Goal: Task Accomplishment & Management: Manage account settings

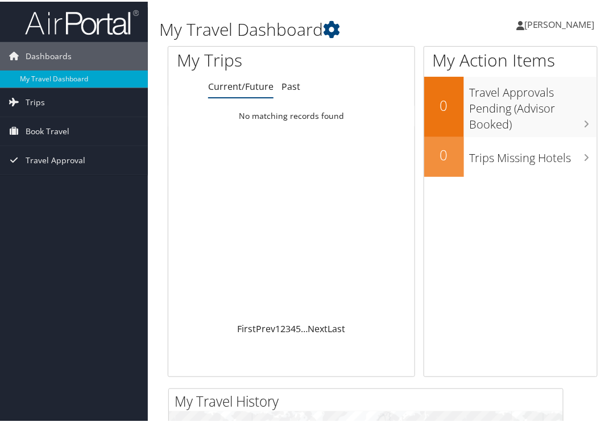
click at [550, 23] on span "[PERSON_NAME]" at bounding box center [559, 22] width 71 height 13
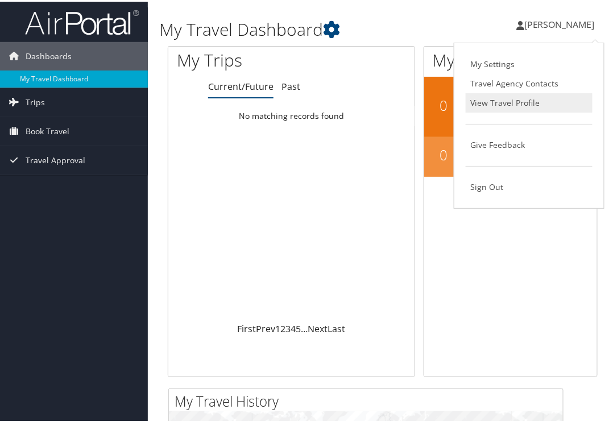
click at [505, 100] on link "View Travel Profile" at bounding box center [529, 101] width 127 height 19
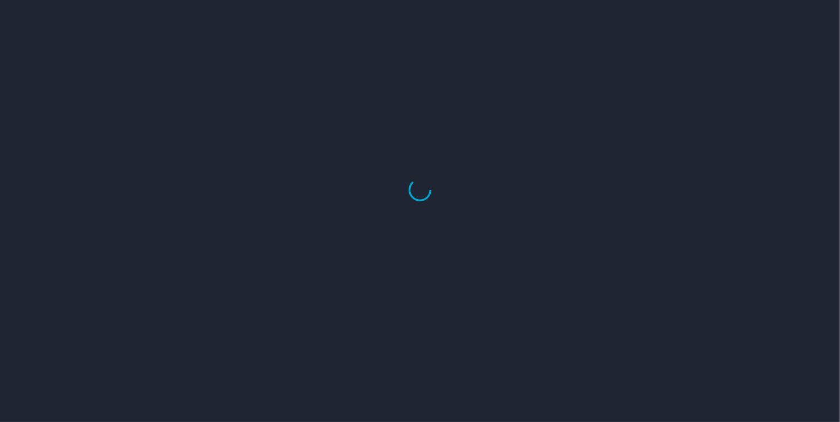
select select "US"
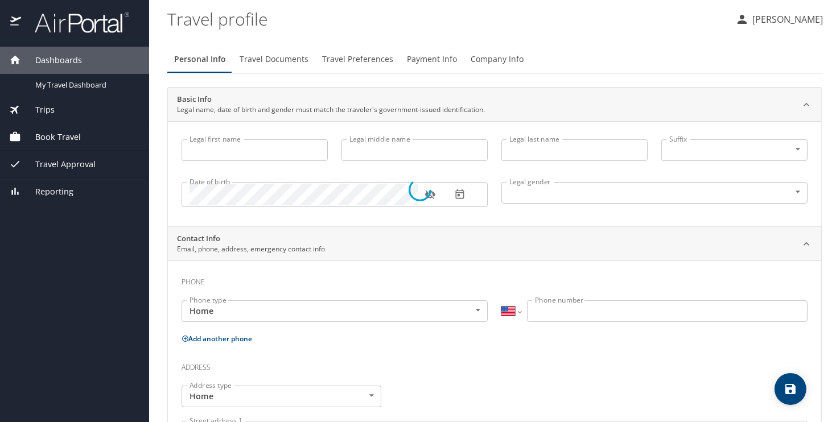
type input "Eric"
type input "Martinez"
type input "Male"
type input "Julia"
type input "Abrego"
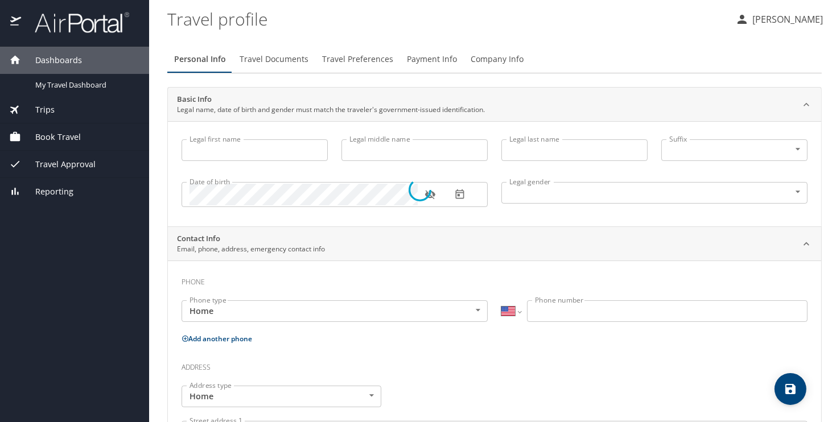
select select "MX"
type input "55 5673 3333"
select select "MX"
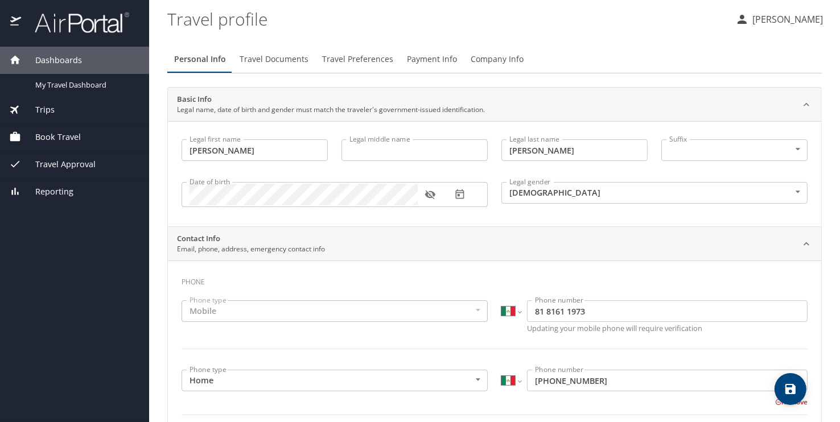
click at [786, 146] on body "Dashboards My Travel Dashboard Trips Current / Future Trips Past Trips Trips Mi…" at bounding box center [420, 211] width 840 height 422
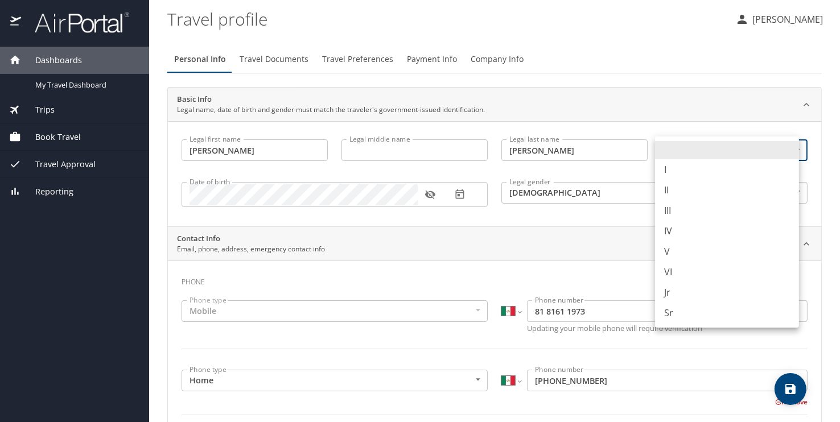
click at [664, 40] on div at bounding box center [420, 211] width 840 height 422
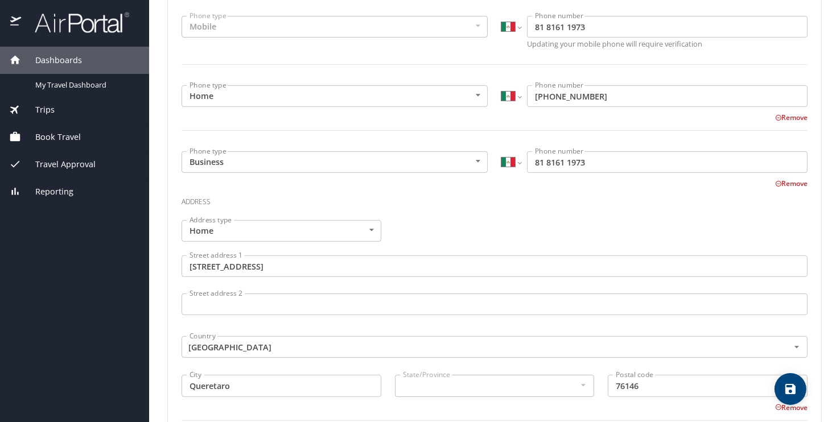
scroll to position [341, 0]
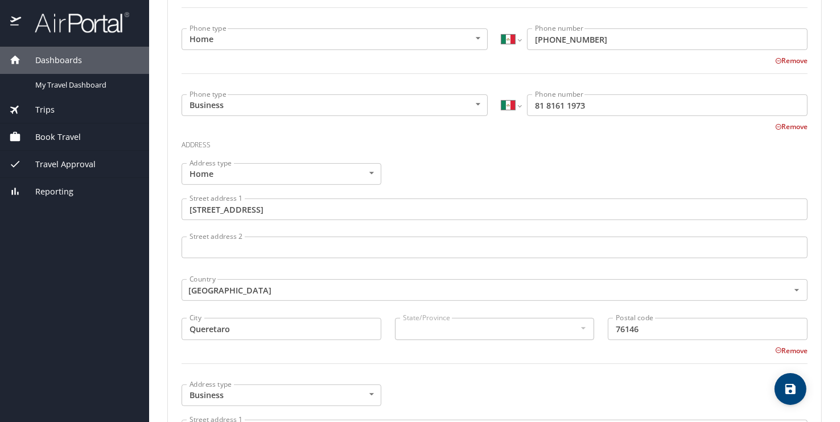
click at [281, 209] on input "Paseo de la Reforma 10553" at bounding box center [494, 210] width 626 height 22
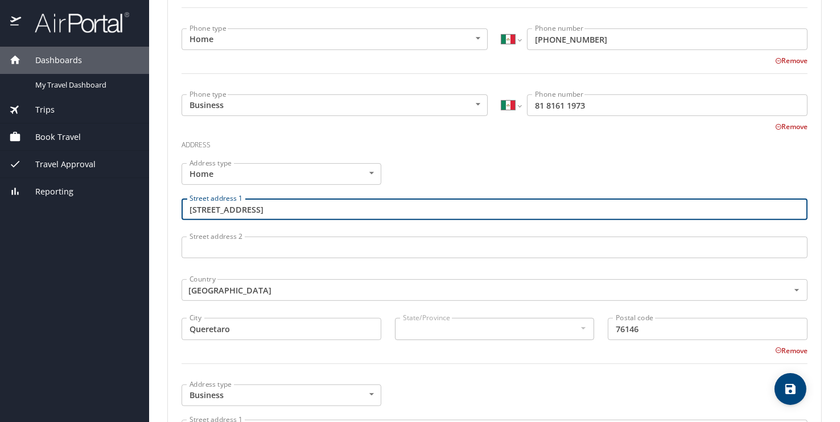
type input "Paseo de la Reforma 1055-3"
click at [479, 161] on div "Address type Home Home Address type Street address 1 Paseo de la Reforma 1055-3…" at bounding box center [494, 270] width 639 height 228
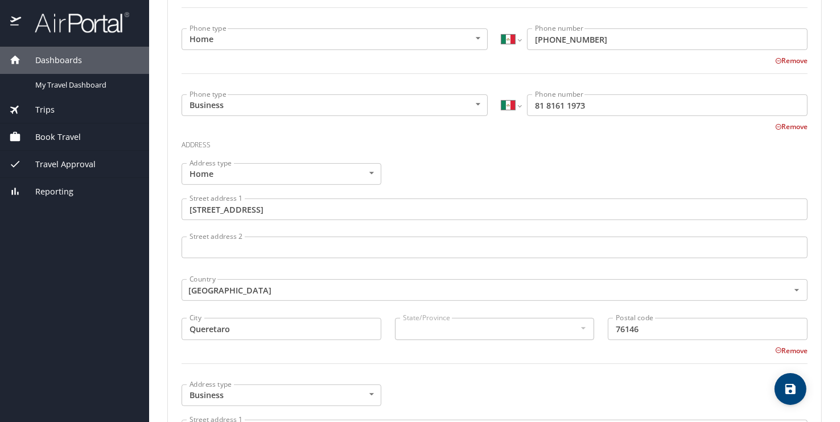
click at [247, 244] on input "Street address 2" at bounding box center [494, 248] width 626 height 22
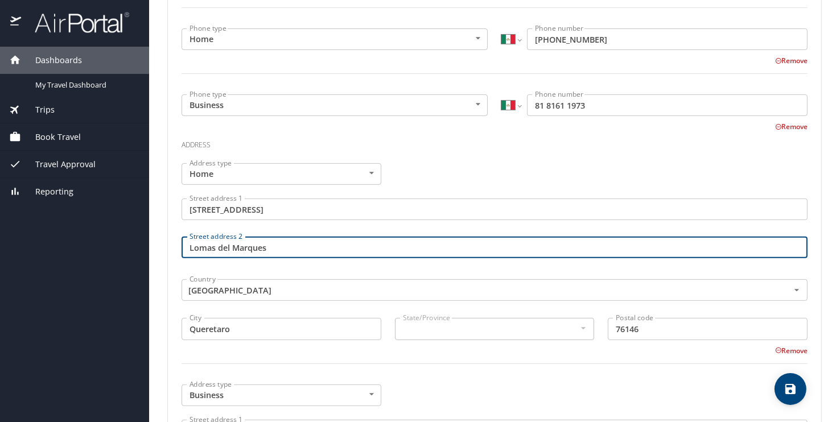
type input "Lomas del Marques"
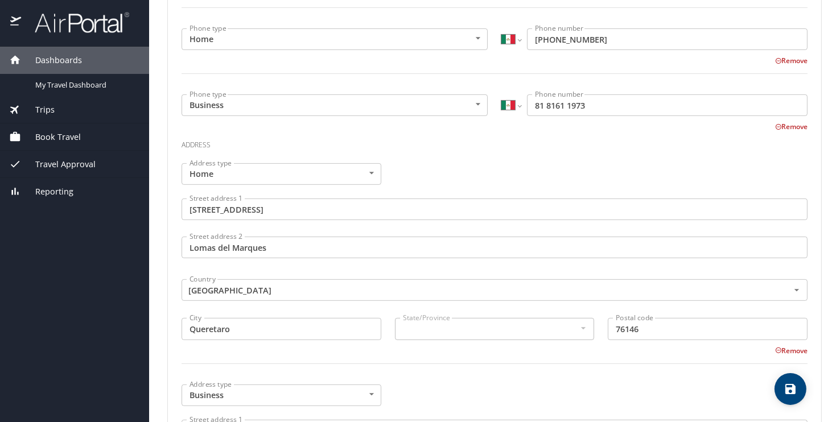
click at [577, 325] on div at bounding box center [582, 328] width 13 height 14
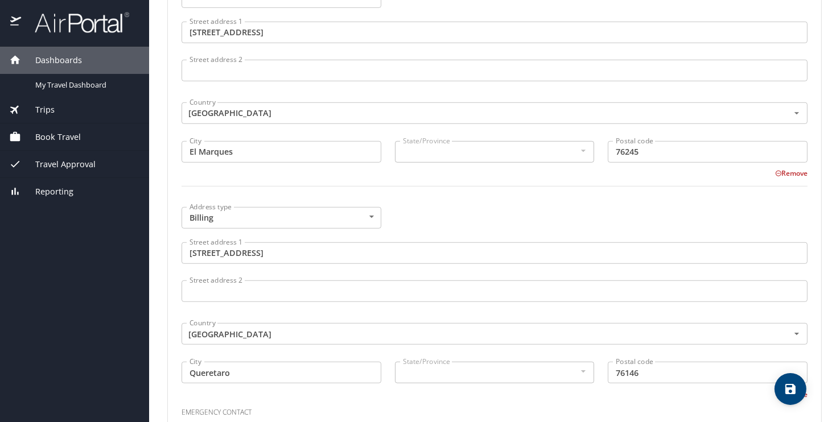
scroll to position [796, 0]
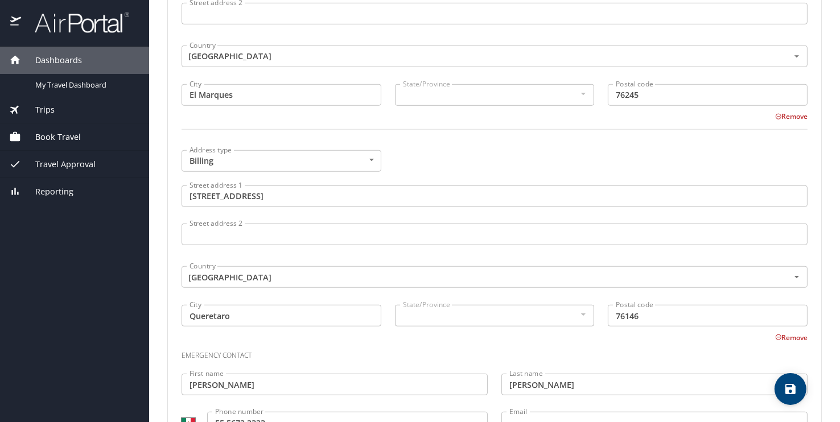
click at [292, 195] on input "Paseo de la Reforma 10553" at bounding box center [494, 196] width 626 height 22
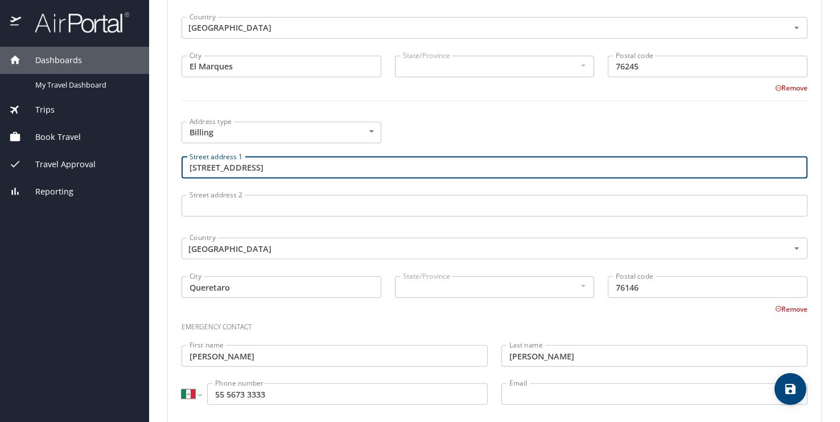
scroll to position [844, 0]
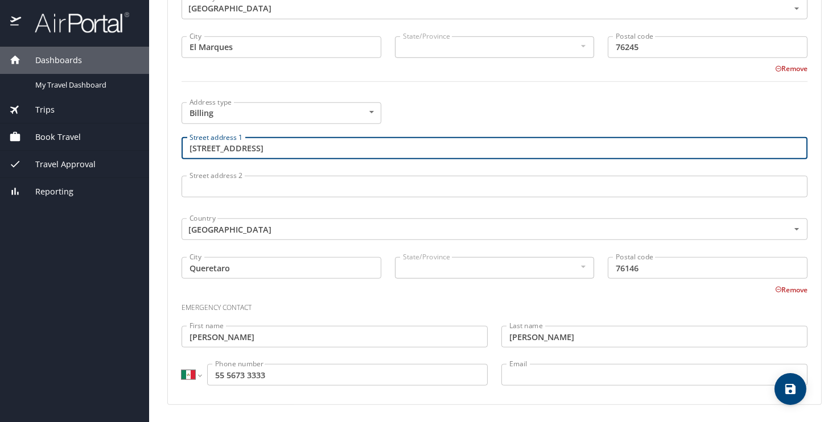
type input "Paseo de la Reforma 1055-3"
click at [369, 107] on body "Dashboards My Travel Dashboard Trips Current / Future Trips Past Trips Trips Mi…" at bounding box center [420, 211] width 840 height 422
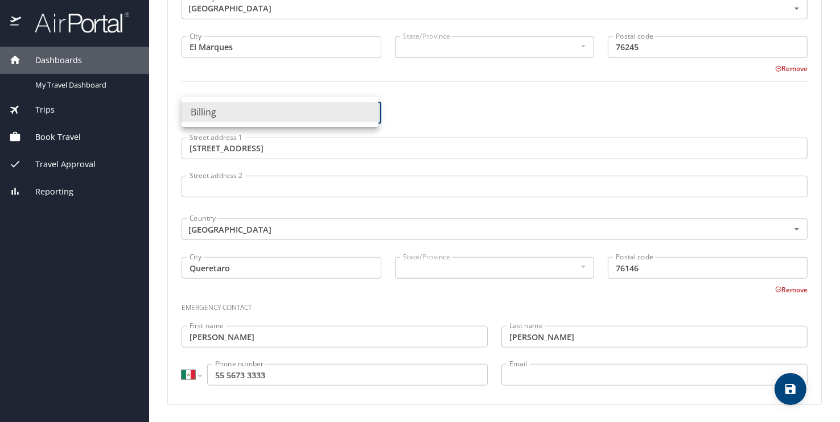
click at [424, 108] on div at bounding box center [420, 211] width 840 height 422
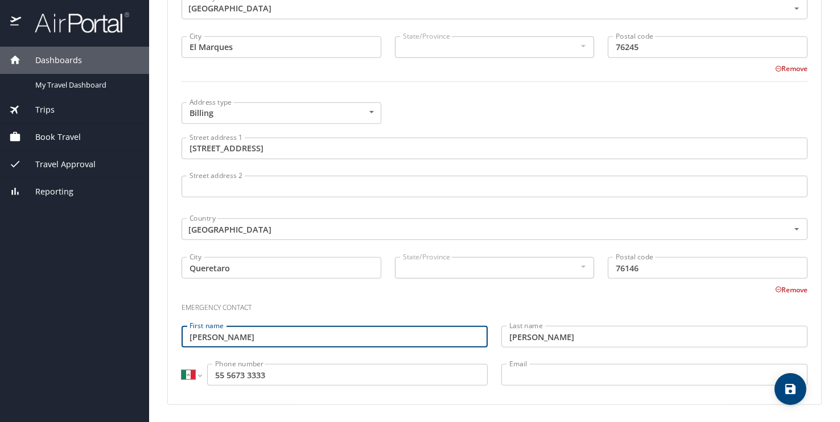
drag, startPoint x: 224, startPoint y: 338, endPoint x: 172, endPoint y: 341, distance: 51.3
drag, startPoint x: 247, startPoint y: 333, endPoint x: 171, endPoint y: 338, distance: 75.8
type input "Ruth"
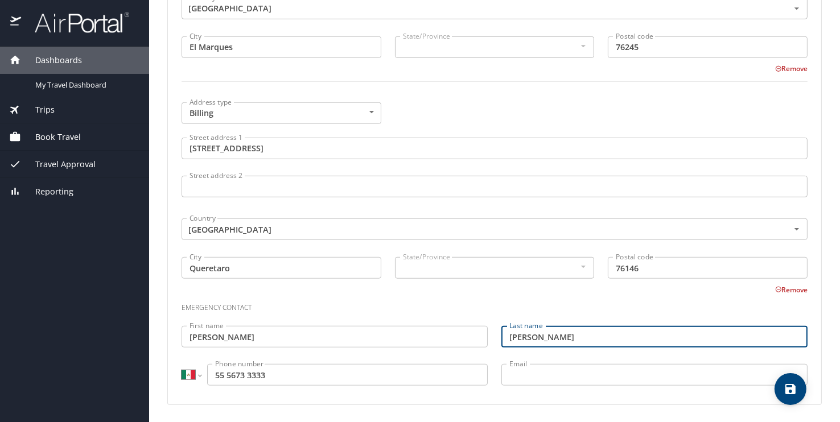
drag, startPoint x: 547, startPoint y: 338, endPoint x: 474, endPoint y: 338, distance: 72.8
click at [474, 338] on div "Emergency contact First name Ruth First name Last name Abrego Last name Interna…" at bounding box center [494, 341] width 639 height 107
type input "Martinez"
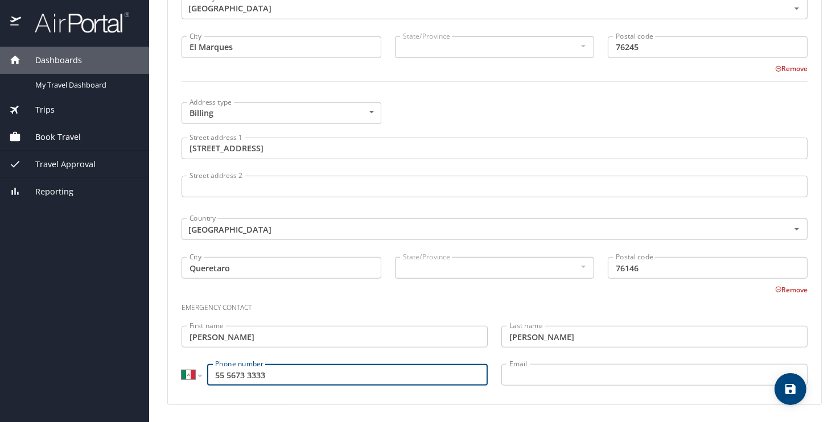
drag, startPoint x: 291, startPoint y: 376, endPoint x: 187, endPoint y: 375, distance: 103.5
click at [187, 375] on div "International Afghanistan Åland Islands Albania Algeria American Samoa Andorra …" at bounding box center [334, 375] width 306 height 22
click at [775, 290] on icon at bounding box center [778, 289] width 7 height 7
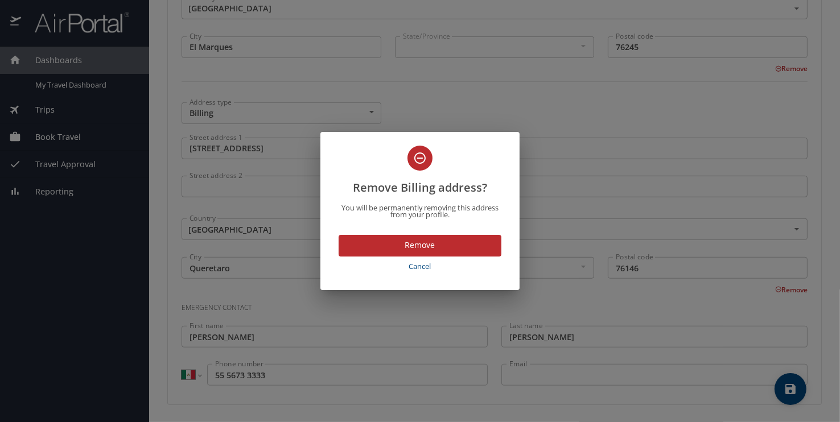
click at [389, 246] on span "Remove" at bounding box center [420, 245] width 144 height 14
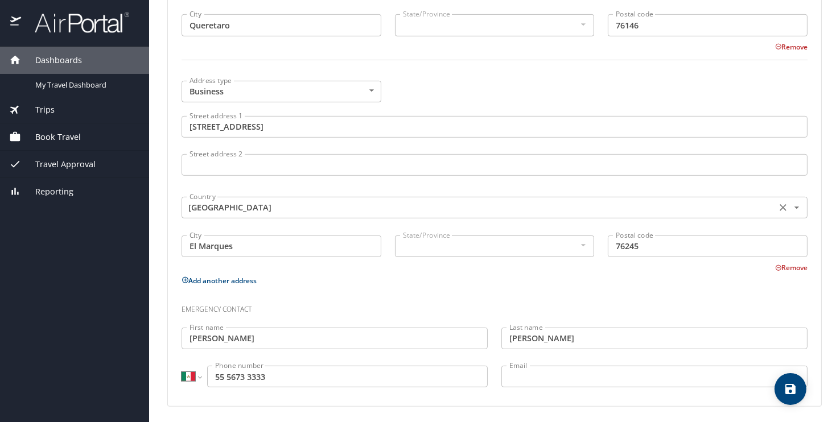
scroll to position [646, 0]
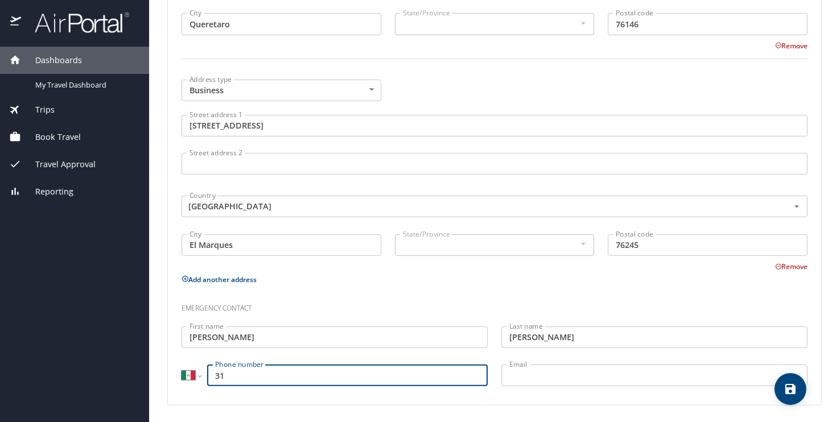
type input "3"
select select "US"
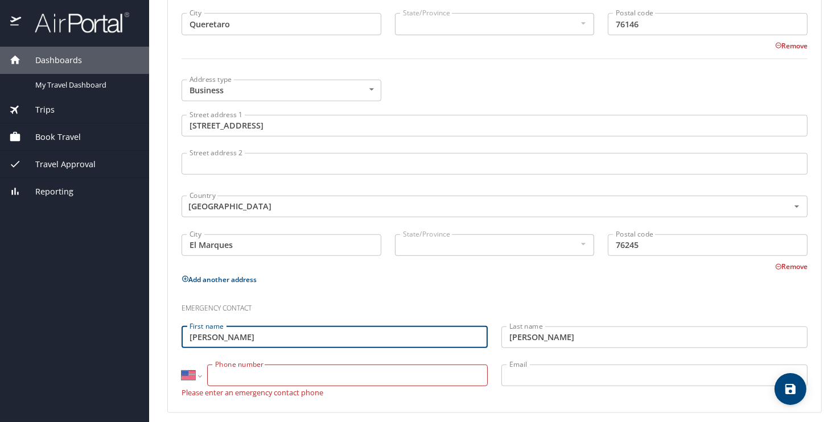
drag, startPoint x: 189, startPoint y: 337, endPoint x: 140, endPoint y: 342, distance: 49.8
click at [140, 342] on div "Dashboards My Travel Dashboard Trips Current / Future Trips Past Trips Trips Mi…" at bounding box center [420, 211] width 840 height 422
type input "Humberto"
click at [563, 334] on input "Martinez" at bounding box center [654, 338] width 306 height 22
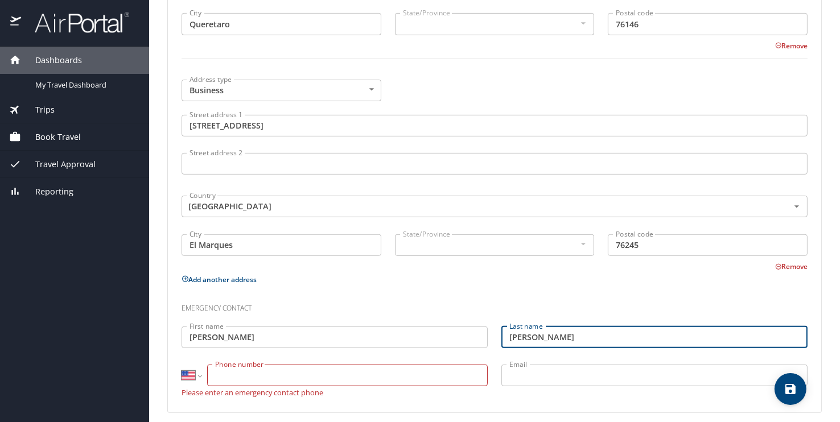
type input "Martinez Cardoso"
click at [250, 370] on input "Phone number" at bounding box center [347, 376] width 280 height 22
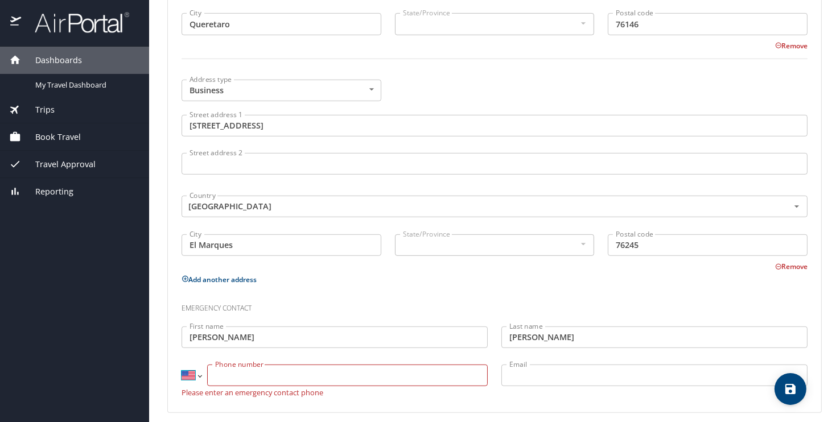
click at [199, 375] on select "International Afghanistan Åland Islands Albania Algeria American Samoa Andorra …" at bounding box center [190, 376] width 19 height 22
select select "MX"
click at [181, 365] on select "International Afghanistan Åland Islands Albania Algeria American Samoa Andorra …" at bounding box center [190, 376] width 19 height 22
type input "55 5106 9599"
click at [539, 374] on input "Email" at bounding box center [654, 376] width 306 height 22
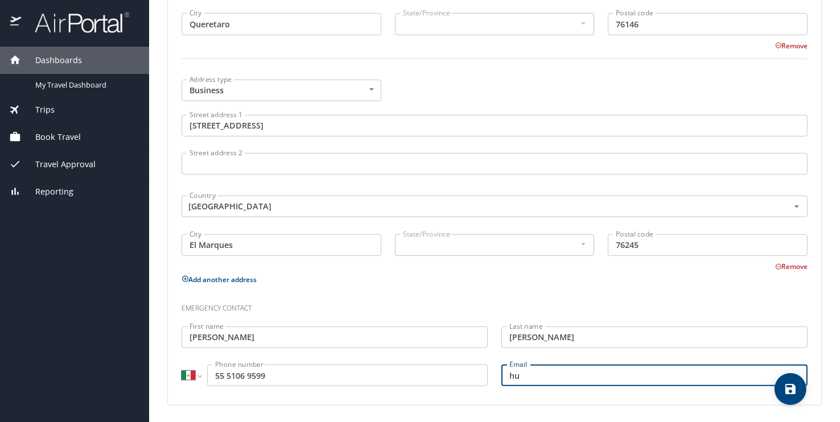
type input "h"
click at [793, 391] on icon "save" at bounding box center [790, 389] width 10 height 10
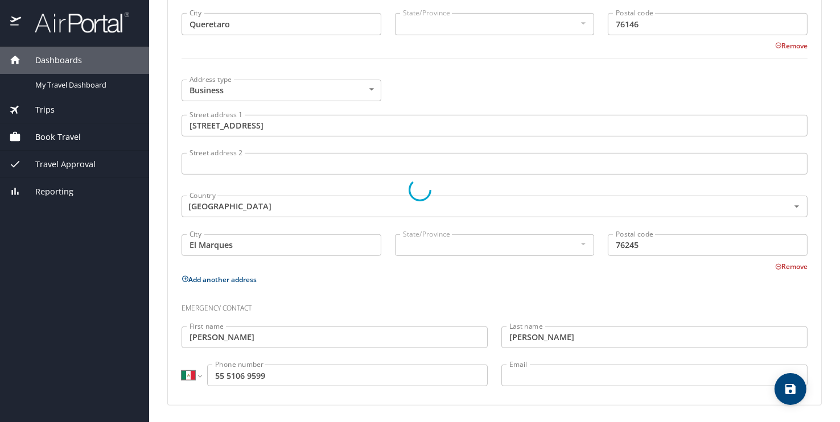
select select "MX"
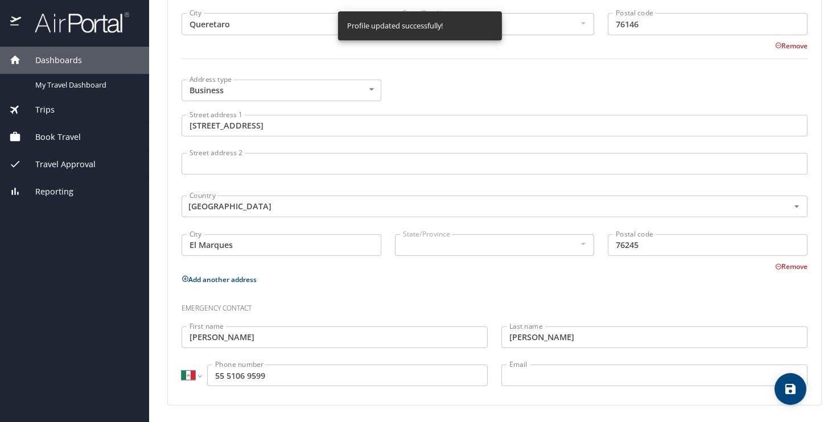
select select "MX"
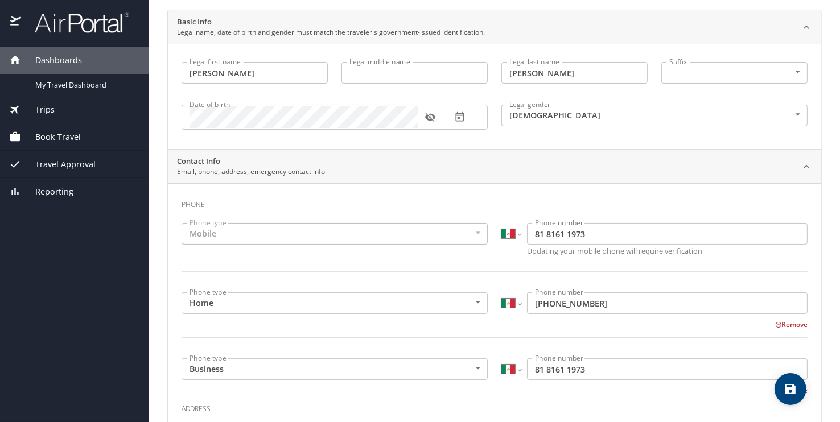
scroll to position [0, 0]
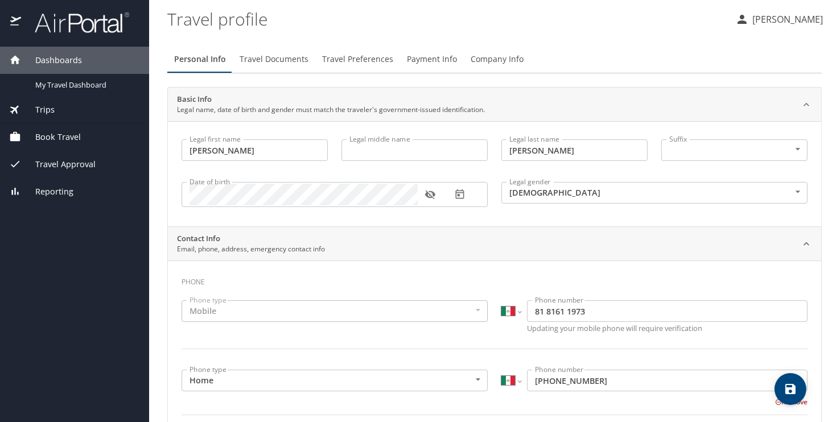
click at [283, 58] on span "Travel Documents" at bounding box center [273, 59] width 69 height 14
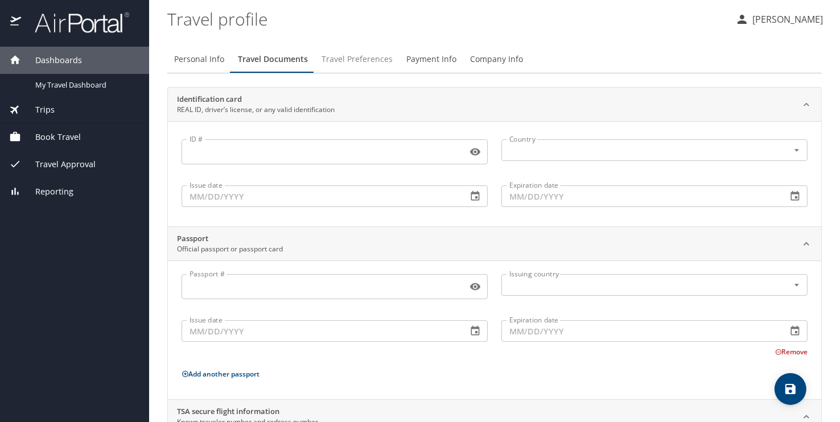
click at [351, 59] on span "Travel Preferences" at bounding box center [356, 59] width 71 height 14
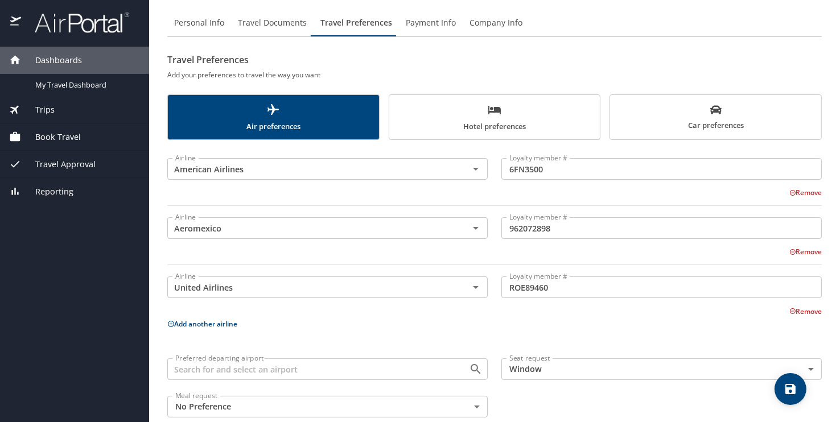
scroll to position [56, 0]
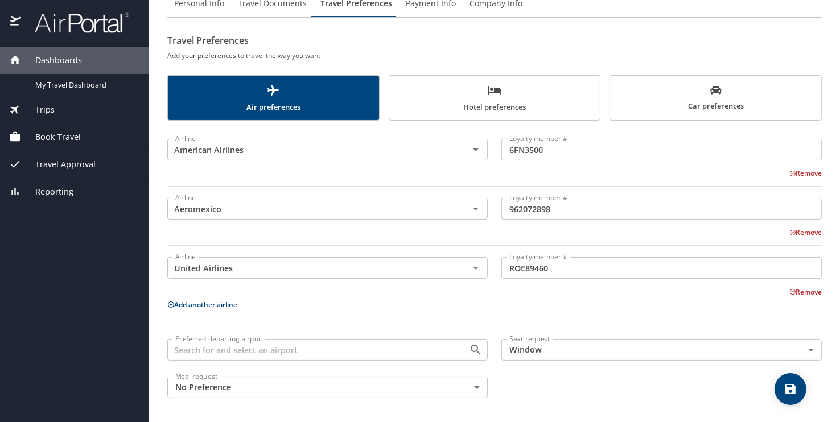
click at [270, 353] on input "Preferred departing airport" at bounding box center [311, 349] width 280 height 15
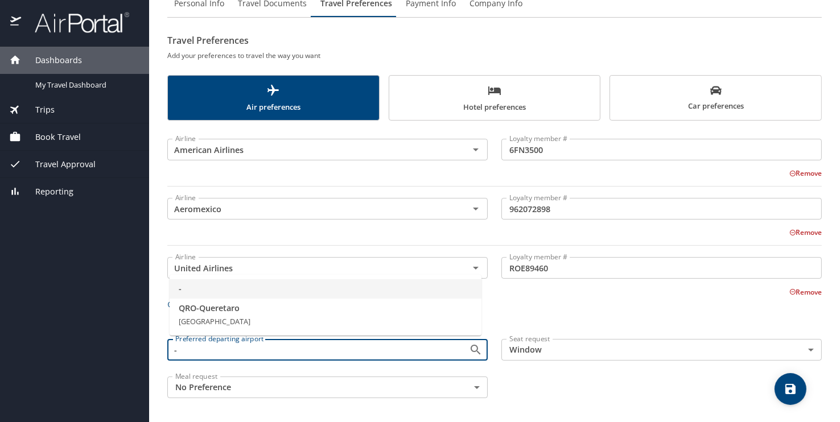
click at [551, 384] on div "Preferred departing airport - Preferred departing airport Seat request Window W…" at bounding box center [494, 368] width 668 height 73
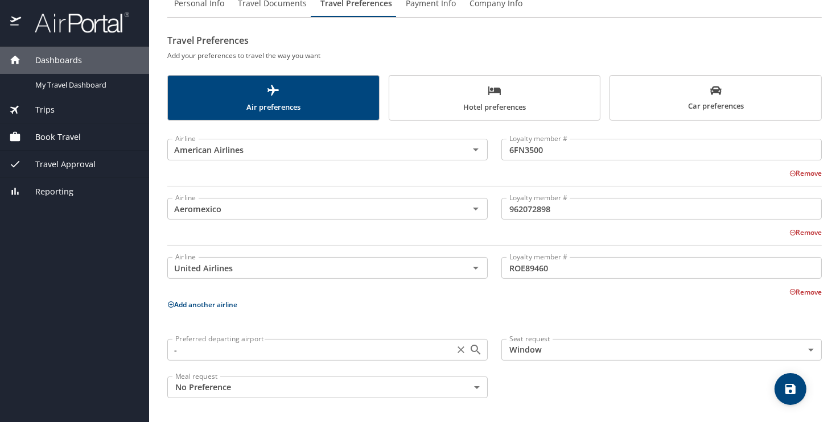
click at [406, 353] on input "-" at bounding box center [311, 349] width 280 height 15
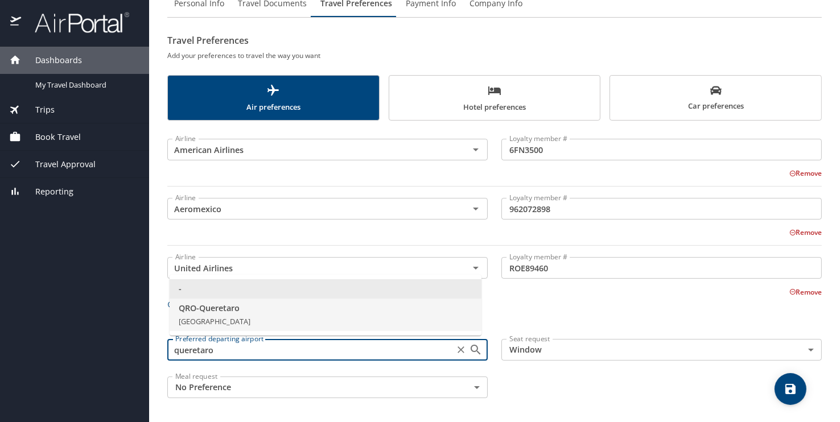
click at [227, 309] on span "QRO - Queretaro" at bounding box center [326, 308] width 294 height 13
type input "QRO - Queretaro"
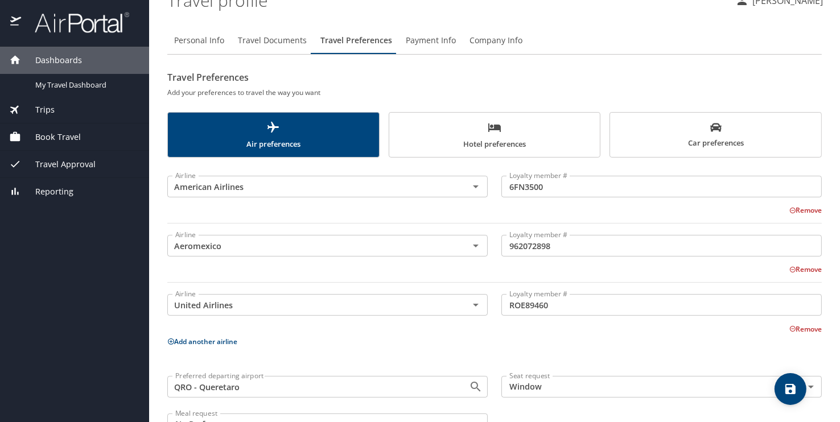
scroll to position [0, 0]
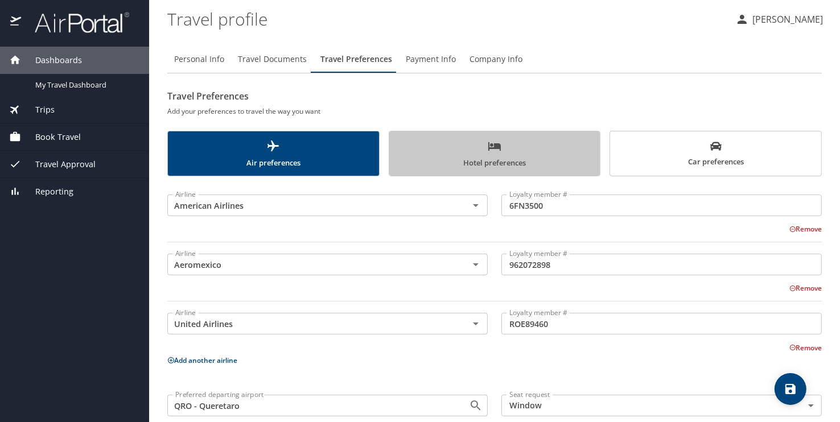
click at [526, 168] on span "Hotel preferences" at bounding box center [494, 154] width 197 height 30
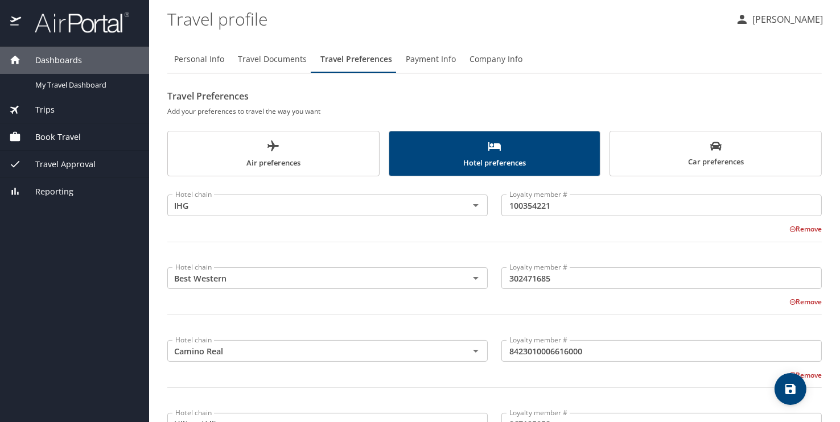
click at [741, 164] on span "Car preferences" at bounding box center [715, 155] width 197 height 28
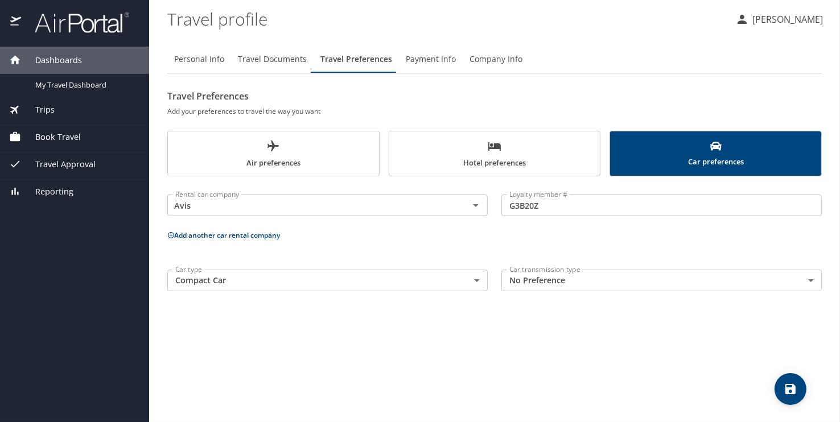
click at [428, 61] on span "Payment Info" at bounding box center [431, 59] width 50 height 14
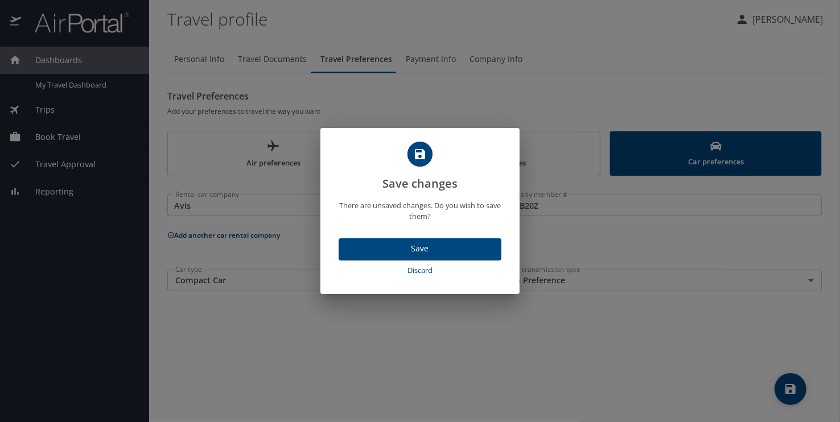
click at [418, 250] on span "Save" at bounding box center [420, 249] width 144 height 14
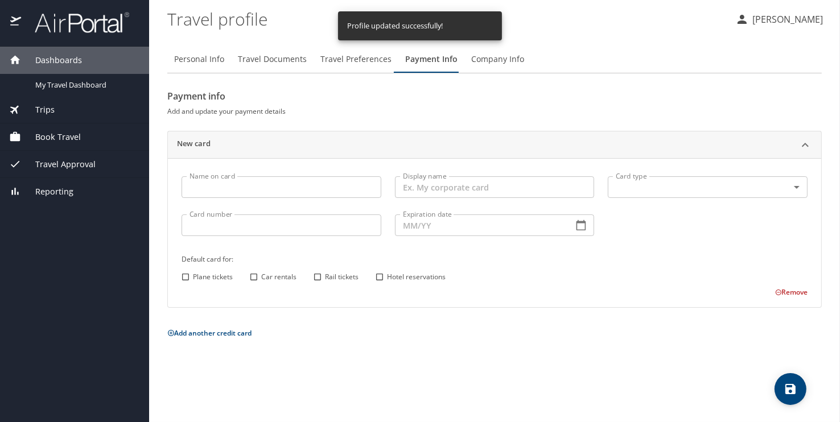
click at [227, 183] on input "Name on card" at bounding box center [281, 187] width 200 height 22
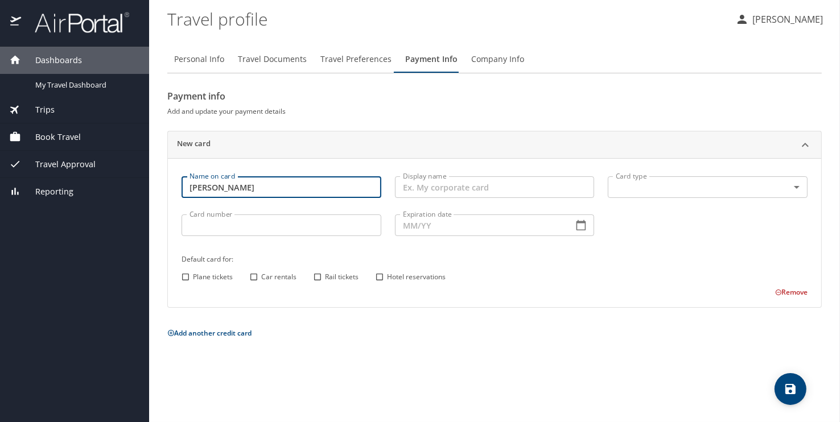
type input "ERIC MARTINEZ"
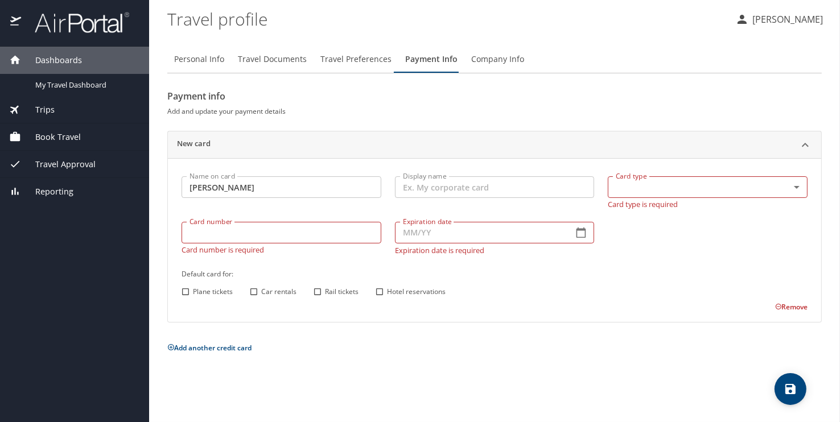
click at [515, 345] on div "Personal Info Travel Documents Travel Preferences Payment Info Company Info Pay…" at bounding box center [494, 229] width 654 height 386
click at [445, 187] on input "Display name" at bounding box center [495, 187] width 200 height 22
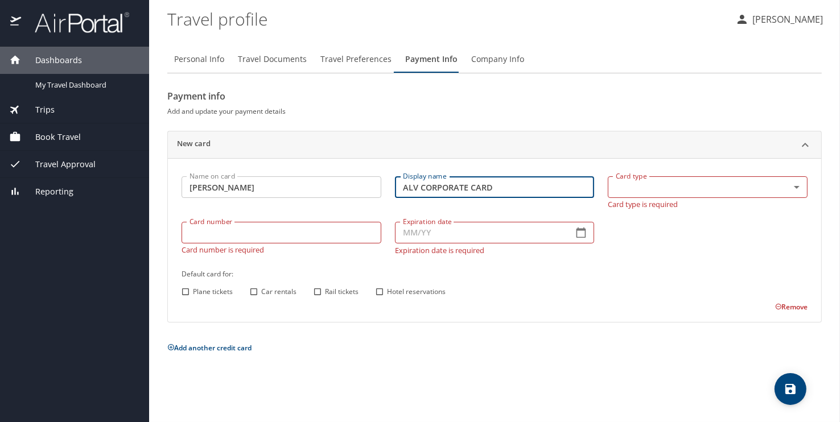
type input "ALV CORPORATE CARD"
click at [622, 187] on body "Dashboards My Travel Dashboard Trips Current / Future Trips Past Trips Trips Mi…" at bounding box center [420, 211] width 840 height 422
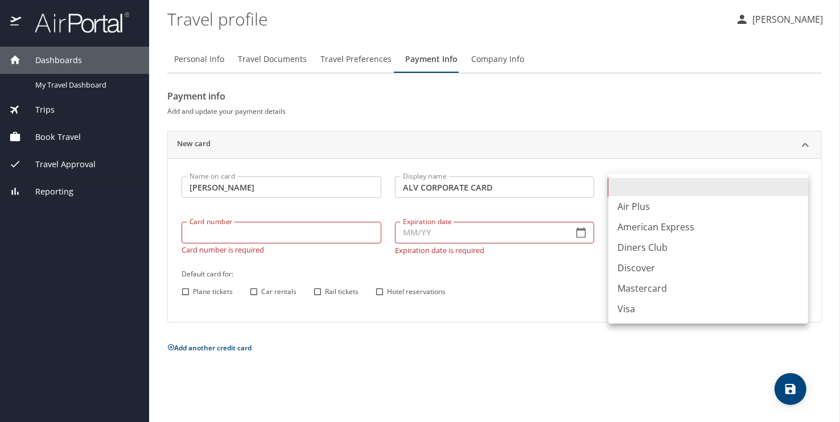
click at [638, 308] on li "Visa" at bounding box center [708, 309] width 200 height 20
type input "VI"
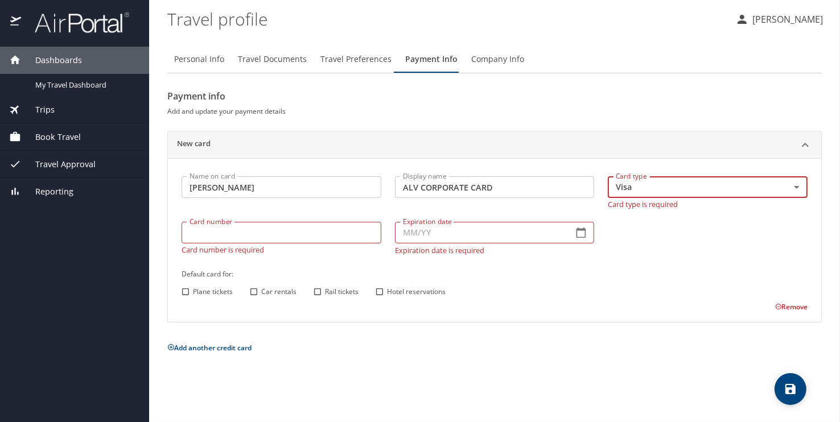
click at [237, 234] on input "Card number" at bounding box center [281, 233] width 200 height 22
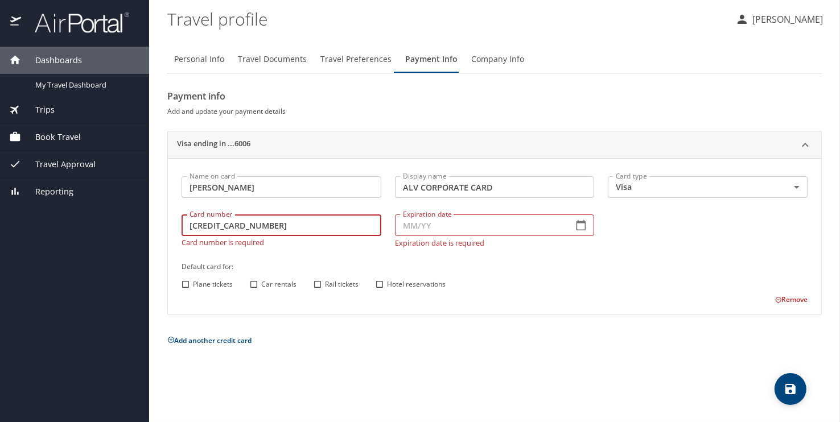
type input "4808019007186006"
click at [455, 231] on input "Expiration date" at bounding box center [480, 225] width 170 height 22
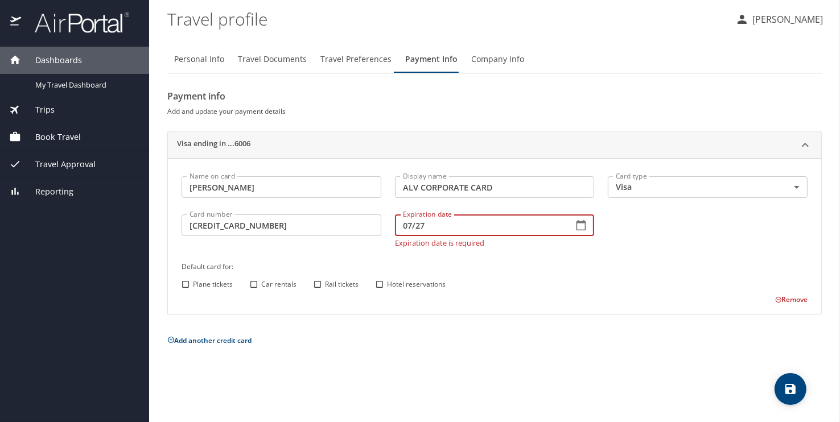
type input "07/27"
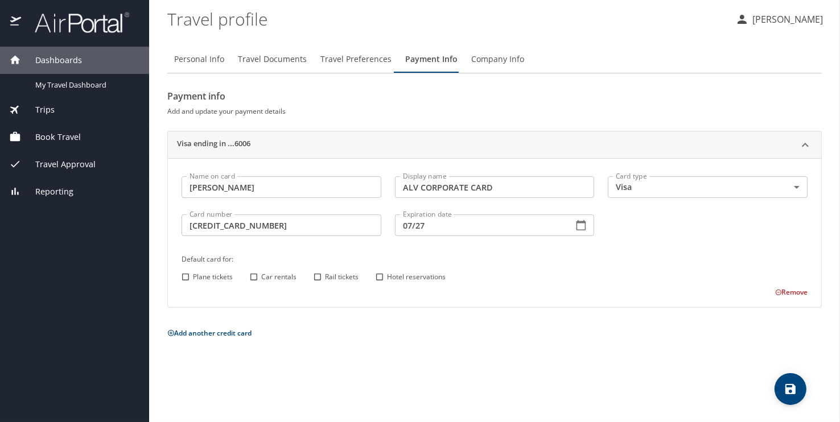
click at [185, 284] on div "Name on card ERIC MARTINEZ Name on card Display name ALV CORPORATE CARD Display…" at bounding box center [494, 234] width 639 height 129
click at [184, 279] on input "Plane tickets" at bounding box center [185, 277] width 15 height 15
checkbox input "true"
click at [254, 279] on input "Car rentals" at bounding box center [253, 277] width 15 height 15
checkbox input "true"
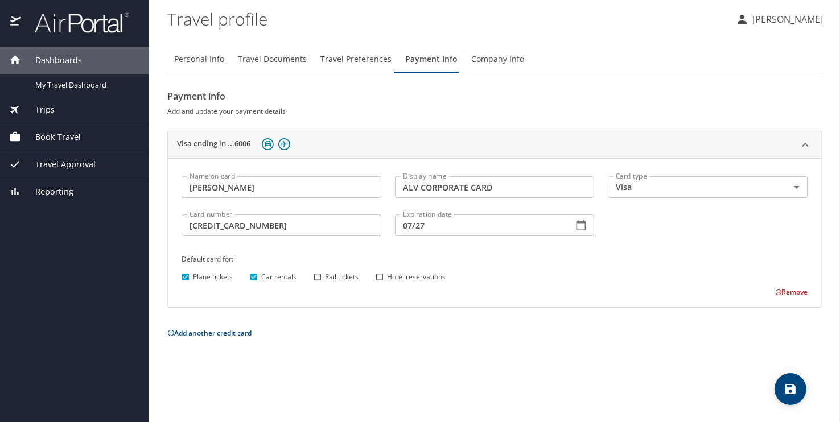
click at [382, 278] on input "Hotel reservations" at bounding box center [379, 277] width 15 height 15
checkbox input "true"
click at [185, 279] on input "Plane tickets" at bounding box center [185, 277] width 15 height 15
checkbox input "false"
click at [315, 277] on input "Rail tickets" at bounding box center [317, 277] width 15 height 15
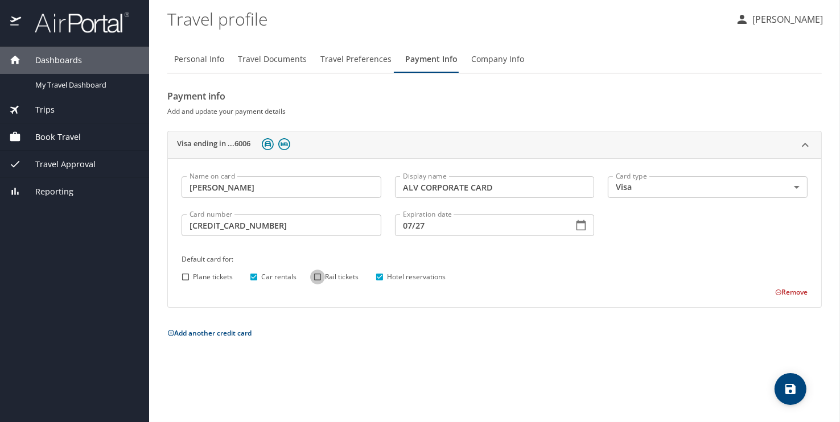
checkbox input "true"
click at [788, 395] on icon "save" at bounding box center [790, 389] width 14 height 14
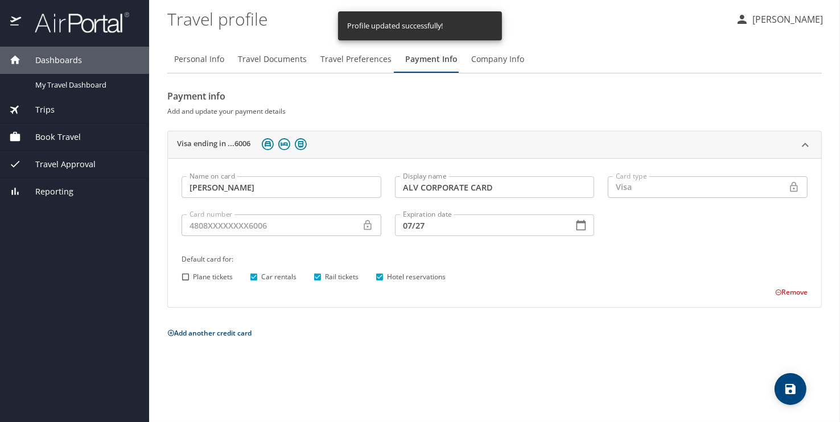
click at [56, 137] on span "Book Travel" at bounding box center [51, 137] width 60 height 13
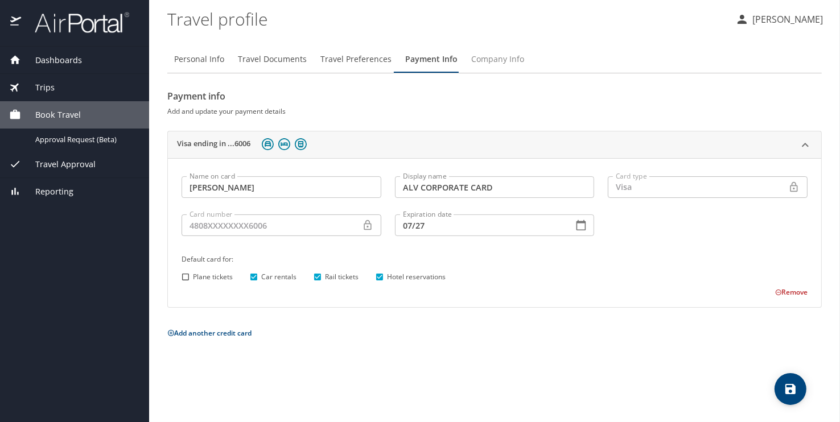
click at [514, 59] on span "Company Info" at bounding box center [497, 59] width 53 height 14
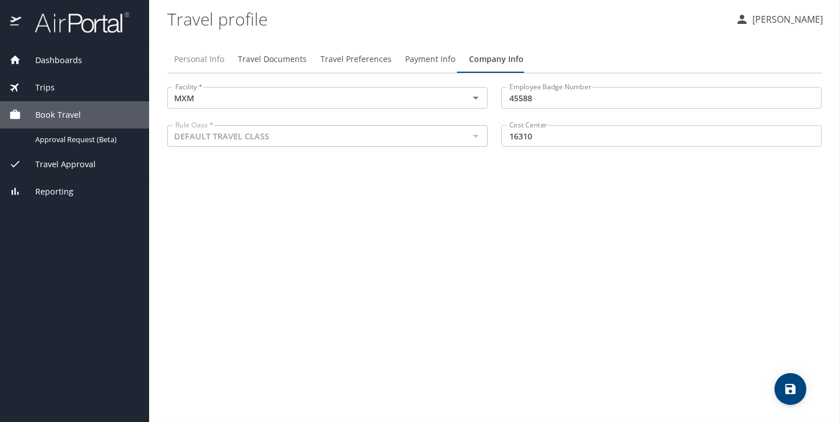
click at [192, 57] on span "Personal Info" at bounding box center [199, 59] width 50 height 14
select select "MX"
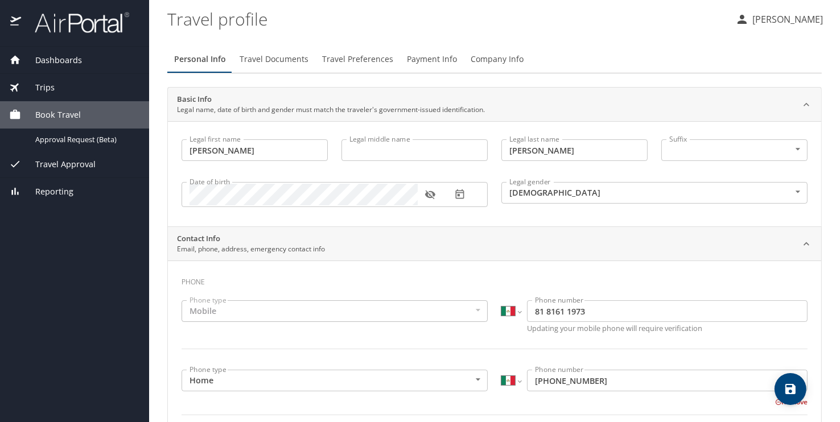
click at [800, 21] on p "Eric Martinez" at bounding box center [786, 20] width 74 height 14
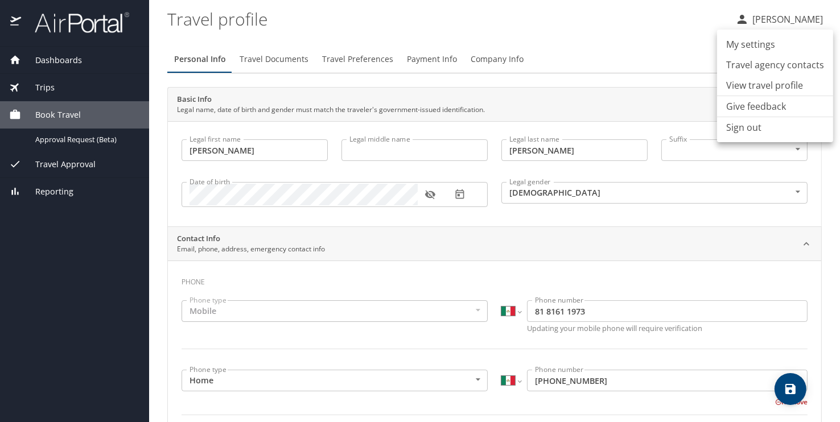
click at [754, 129] on li "Sign out" at bounding box center [775, 127] width 116 height 20
